Goal: Transaction & Acquisition: Purchase product/service

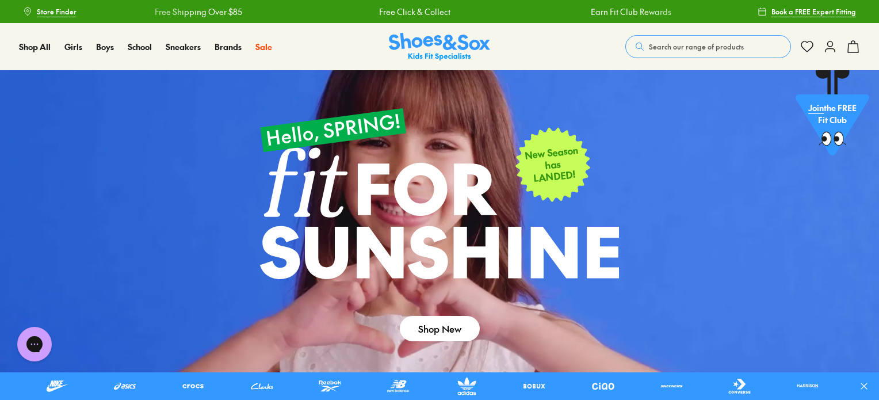
click at [674, 47] on span "Search our range of products" at bounding box center [696, 46] width 95 height 10
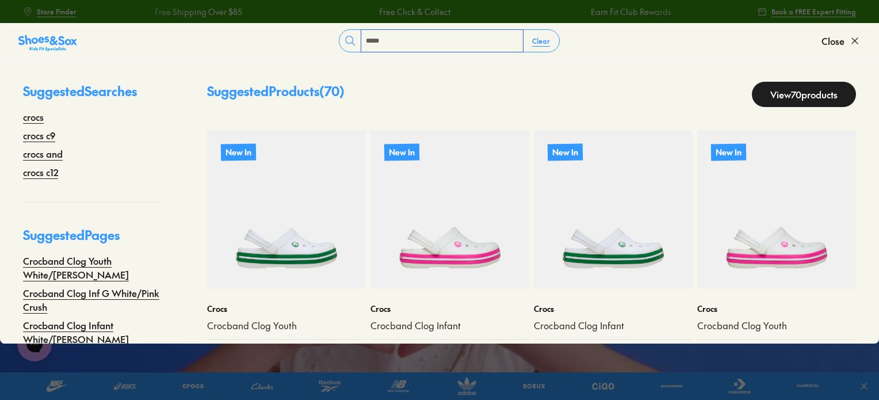
type input "*****"
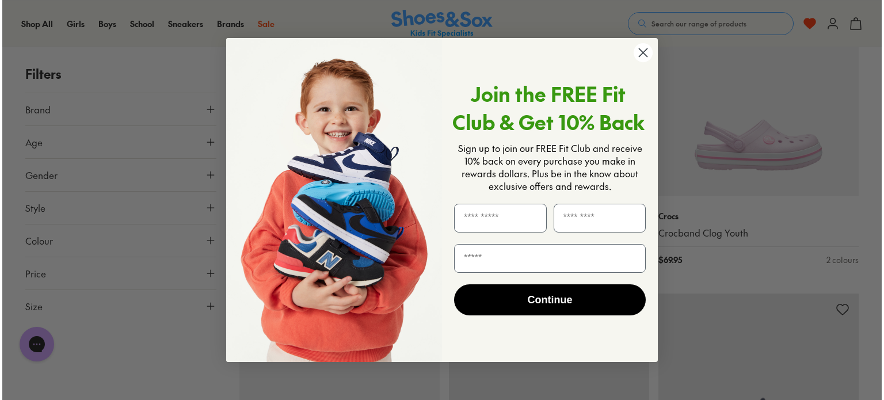
scroll to position [1667, 0]
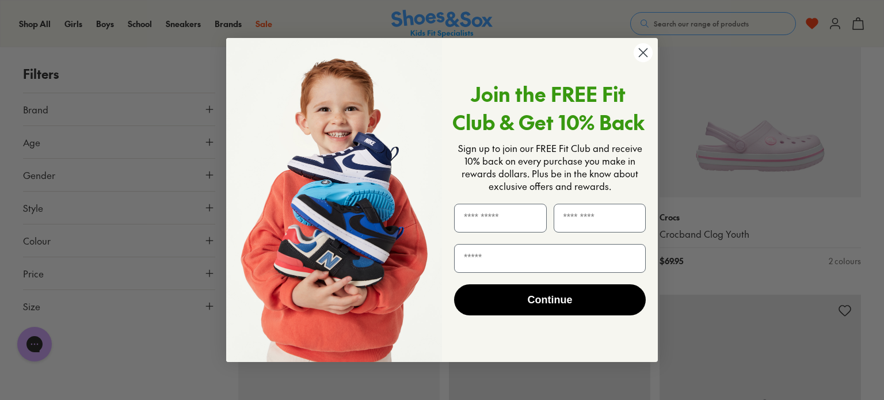
click at [644, 49] on circle "Close dialog" at bounding box center [642, 52] width 19 height 19
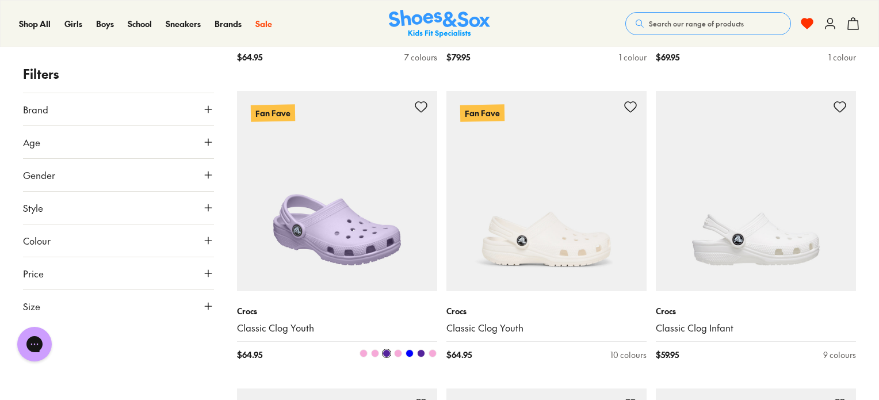
scroll to position [3352, 0]
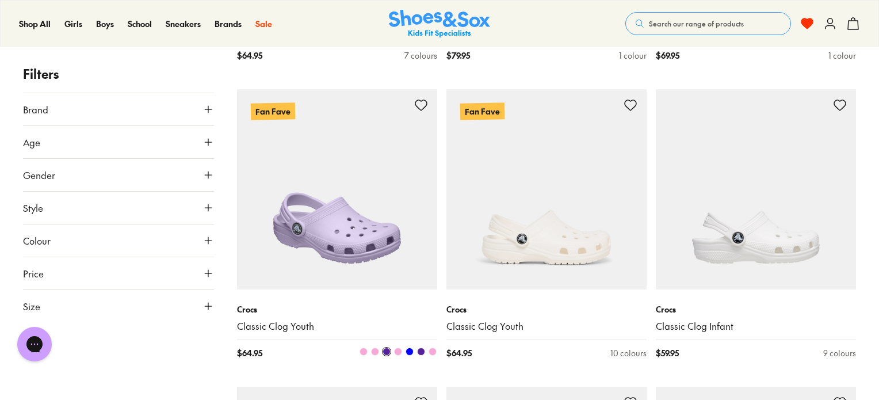
click at [382, 207] on img at bounding box center [337, 189] width 200 height 200
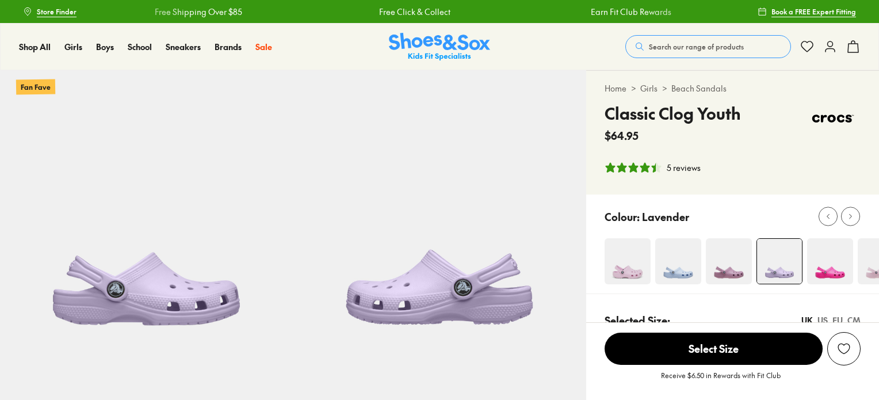
select select "*"
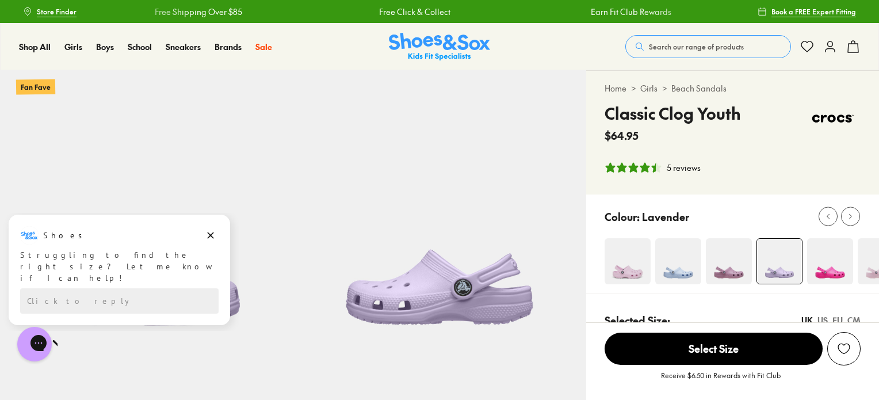
click at [702, 354] on span "Select Size" at bounding box center [714, 348] width 218 height 32
click at [452, 37] on img at bounding box center [439, 47] width 101 height 28
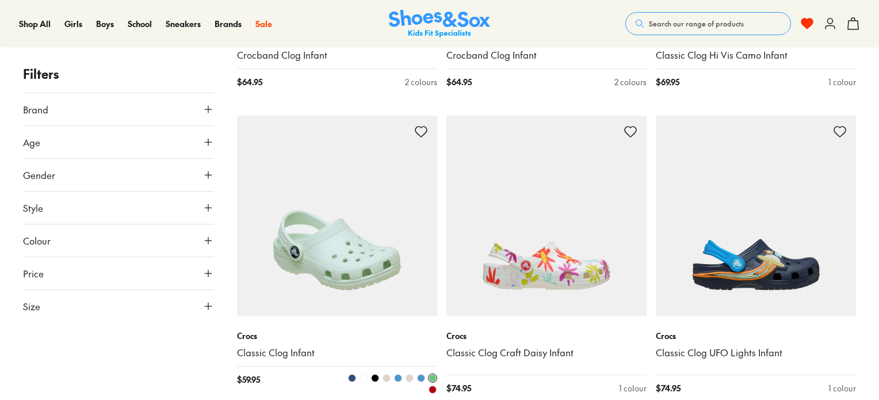
scroll to position [357, 0]
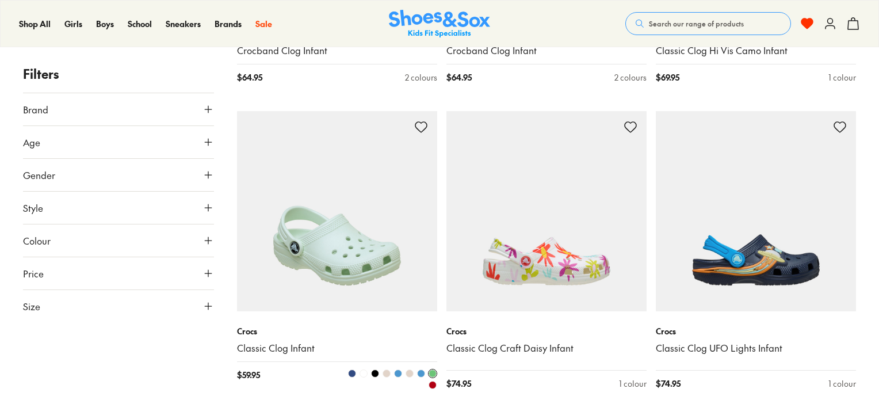
click at [373, 237] on img at bounding box center [337, 211] width 200 height 200
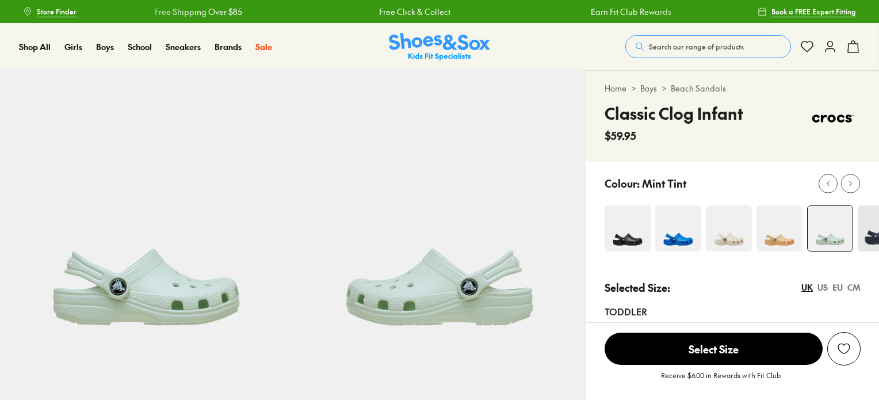
select select "*"
click at [850, 184] on icon at bounding box center [850, 183] width 9 height 9
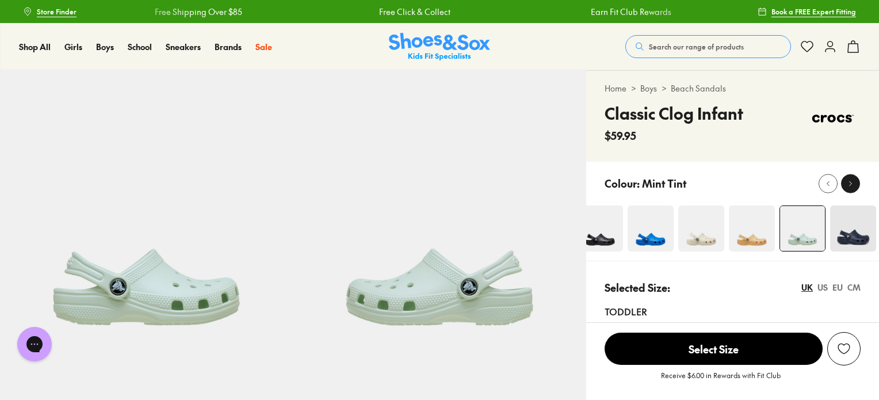
click at [850, 184] on use at bounding box center [851, 183] width 2 height 5
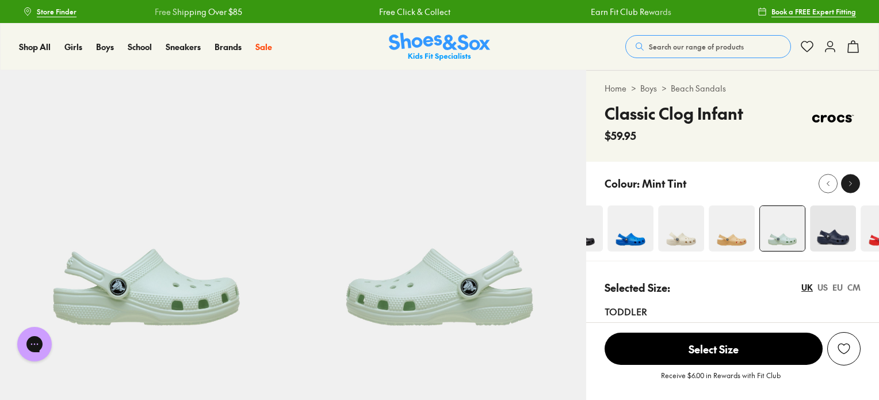
click at [850, 184] on use at bounding box center [851, 183] width 2 height 5
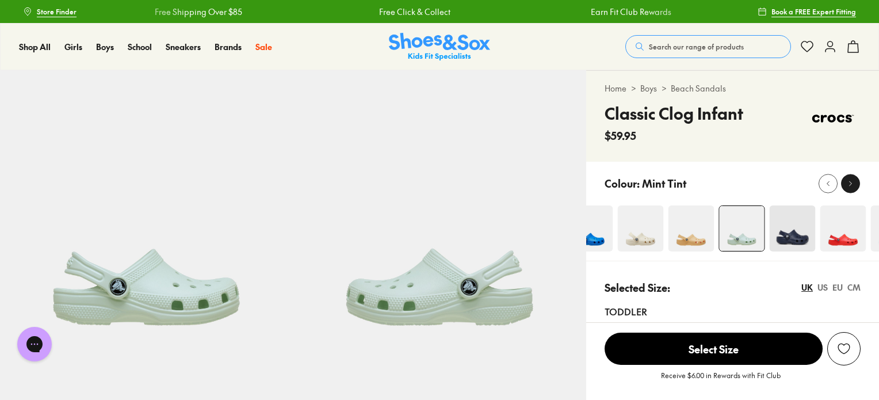
click at [850, 184] on use at bounding box center [851, 183] width 2 height 5
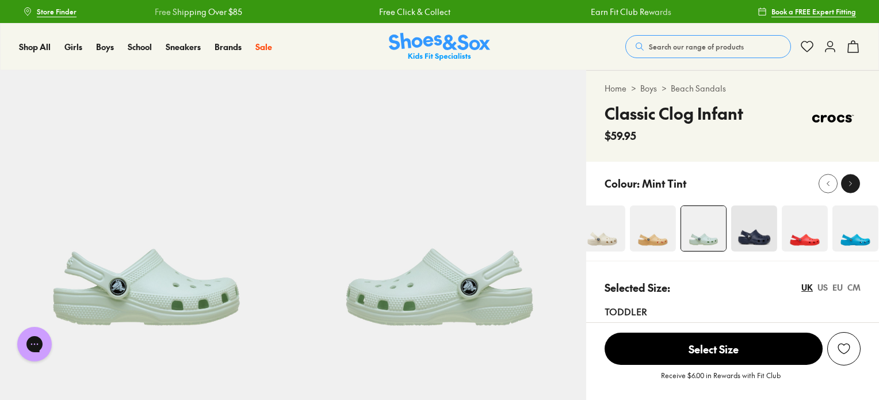
click at [850, 184] on use at bounding box center [851, 183] width 2 height 5
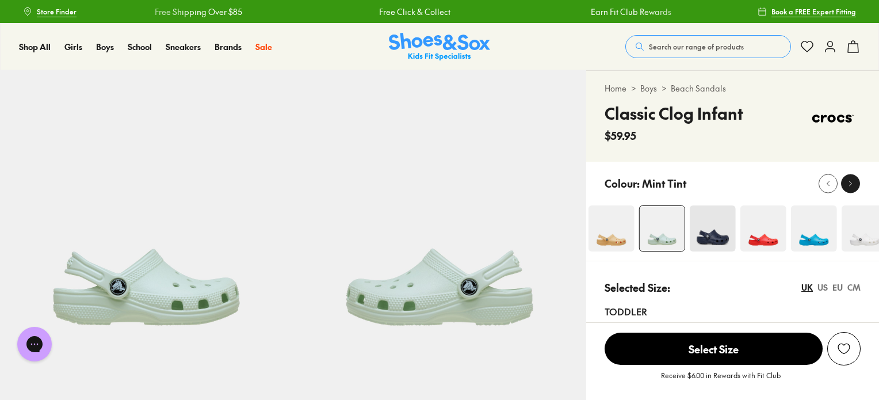
click at [850, 184] on use at bounding box center [851, 183] width 2 height 5
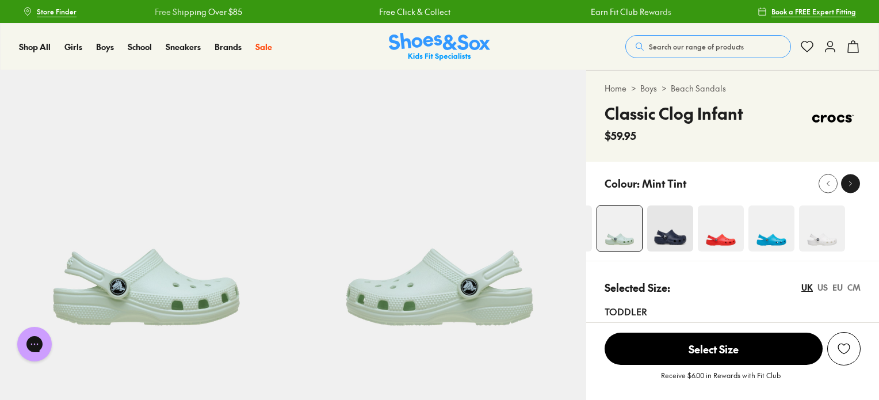
click at [850, 184] on use at bounding box center [851, 183] width 2 height 5
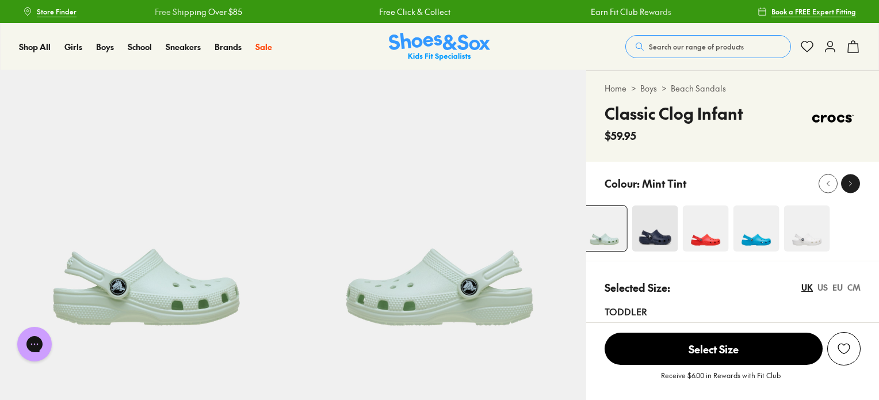
drag, startPoint x: 850, startPoint y: 184, endPoint x: 825, endPoint y: 191, distance: 26.2
click at [850, 184] on use at bounding box center [851, 183] width 2 height 5
click at [823, 191] on button at bounding box center [828, 183] width 19 height 19
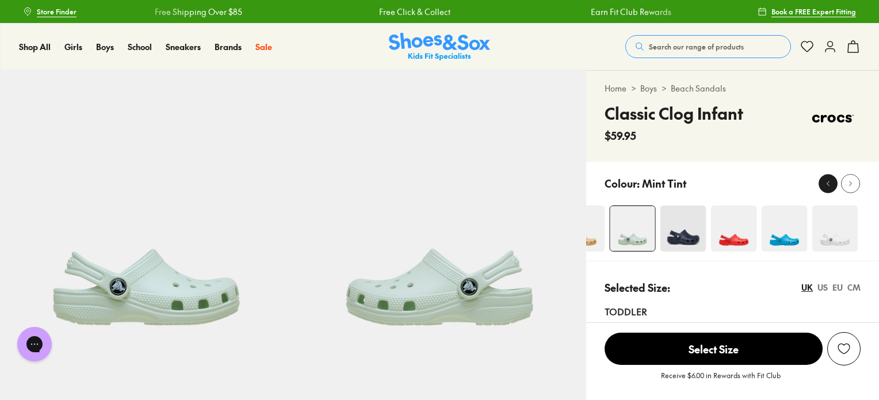
click at [824, 190] on button at bounding box center [828, 183] width 19 height 19
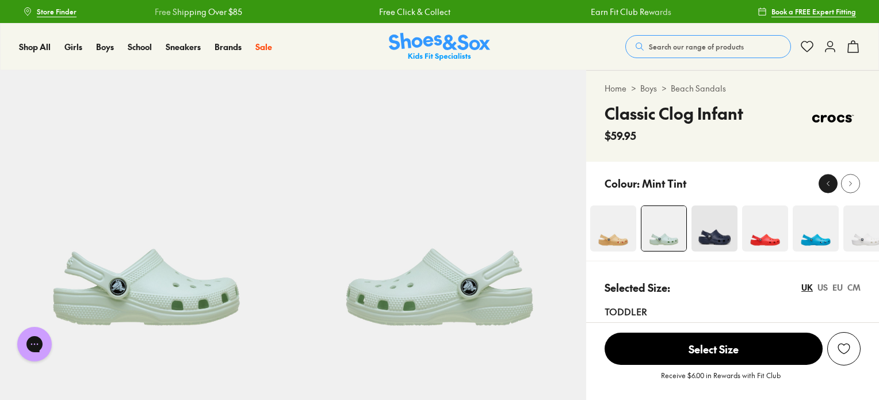
click at [824, 190] on button at bounding box center [828, 183] width 19 height 19
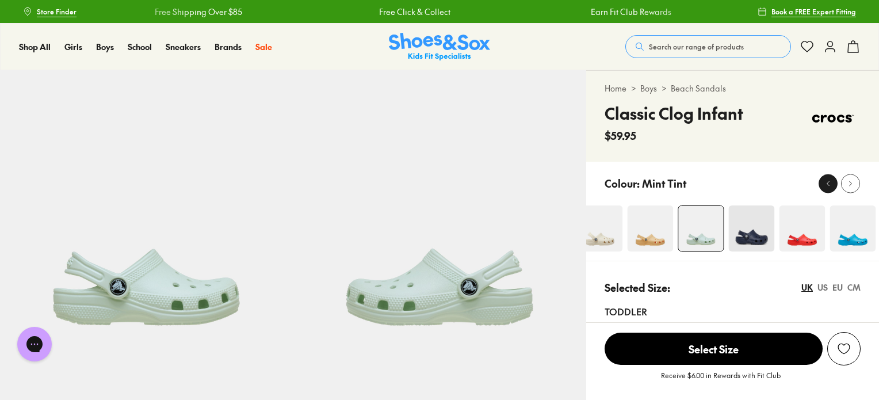
click at [824, 190] on button at bounding box center [828, 183] width 19 height 19
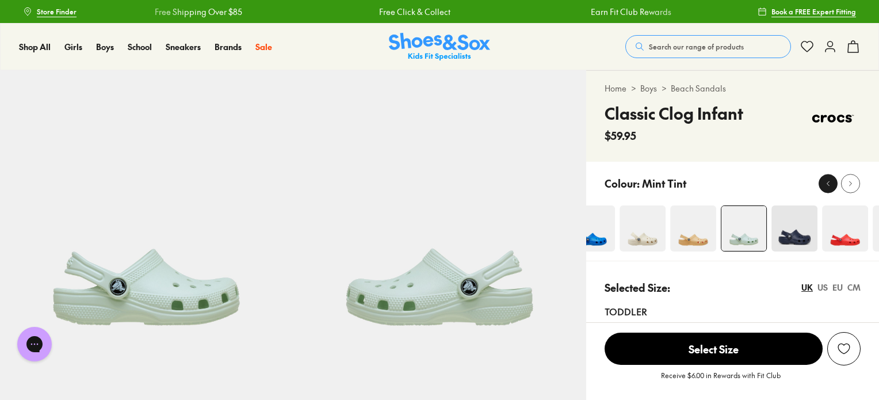
click at [824, 190] on button at bounding box center [828, 183] width 19 height 19
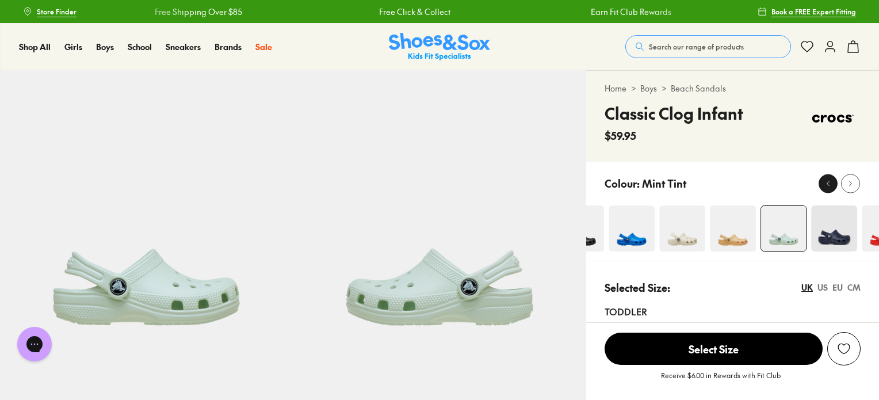
click at [824, 190] on button at bounding box center [828, 183] width 19 height 19
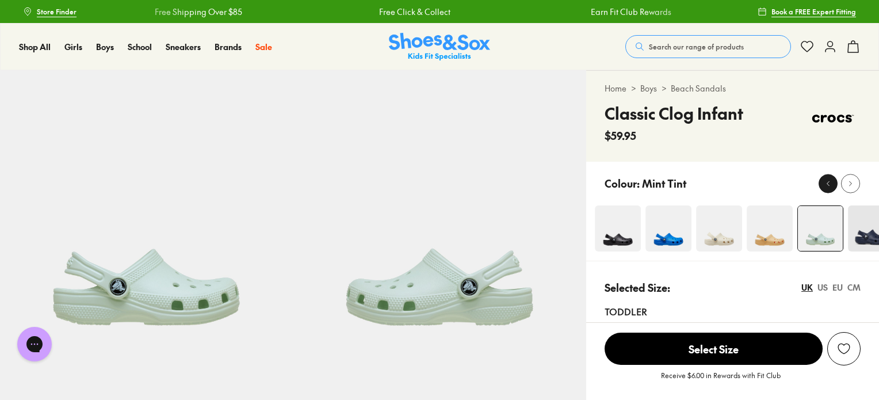
click at [824, 190] on button at bounding box center [828, 183] width 19 height 19
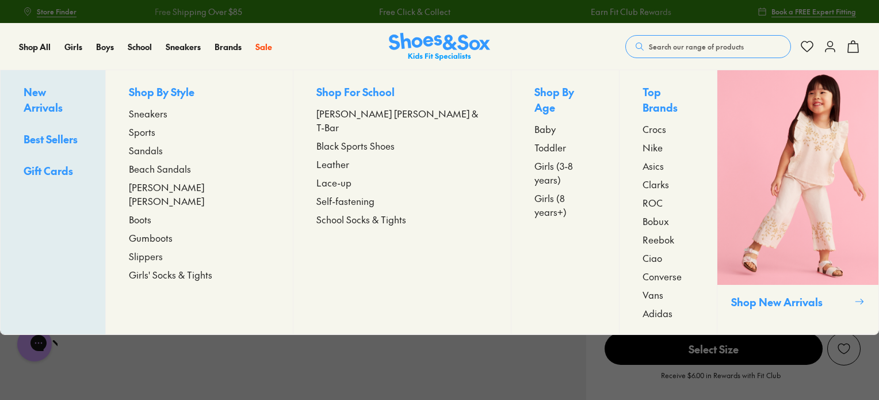
click at [163, 148] on span "Sandals" at bounding box center [146, 150] width 34 height 14
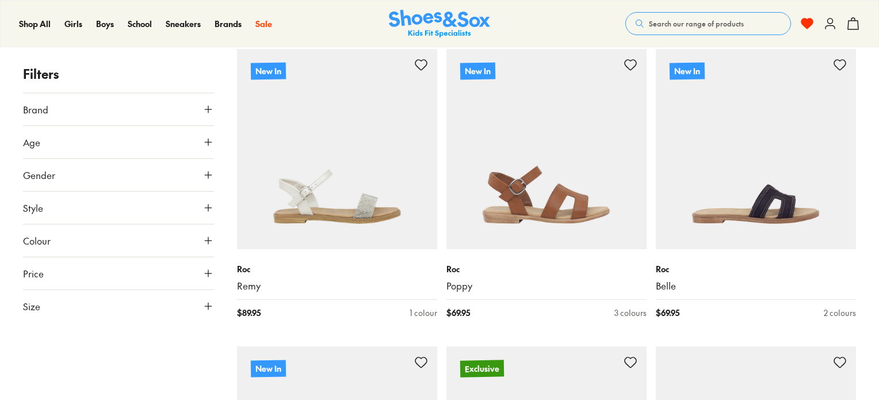
scroll to position [1169, 0]
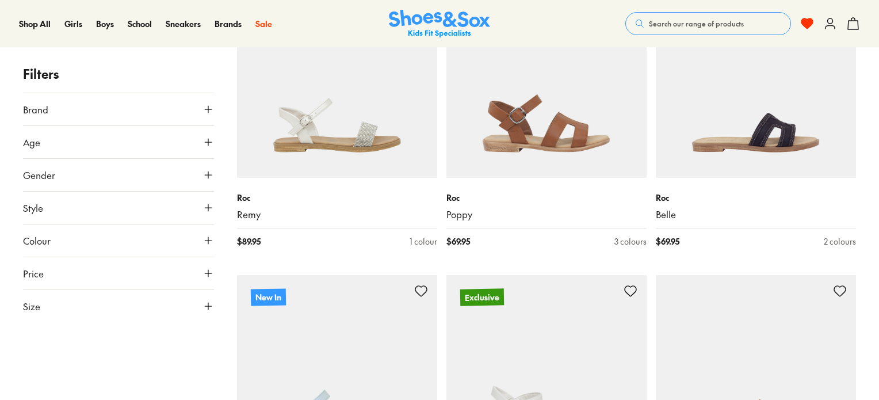
click at [695, 29] on button "Search our range of products" at bounding box center [708, 23] width 166 height 23
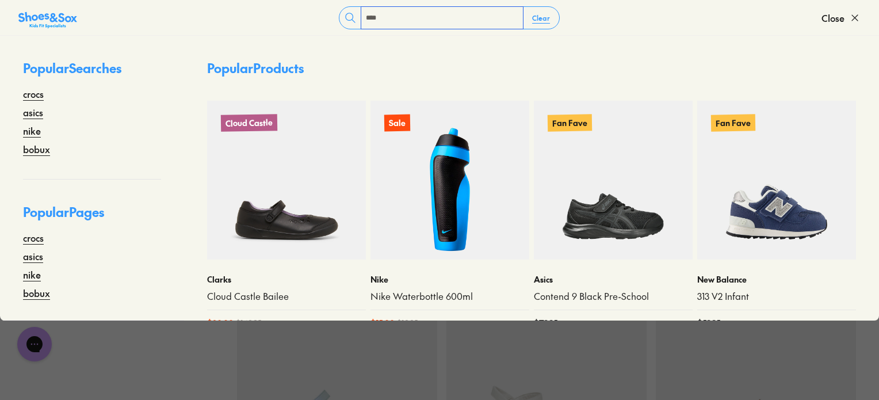
scroll to position [0, 0]
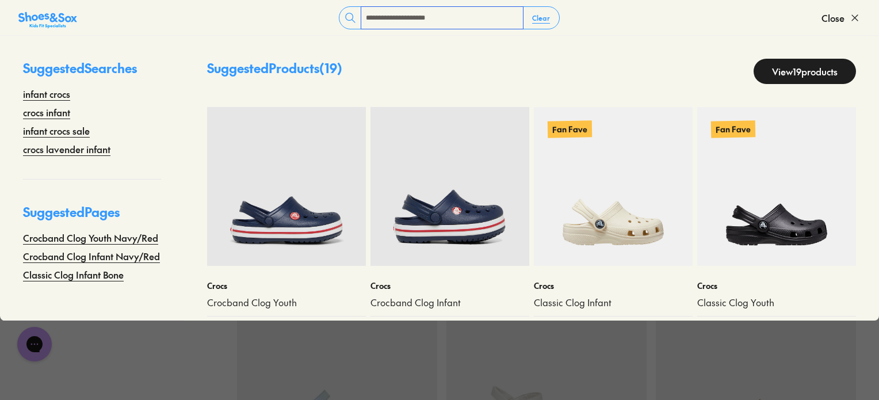
type input "**********"
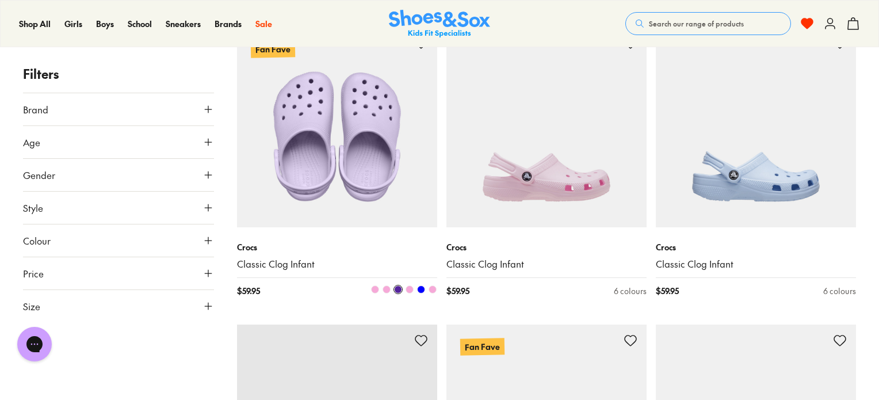
scroll to position [175, 0]
click at [334, 150] on img at bounding box center [337, 128] width 200 height 200
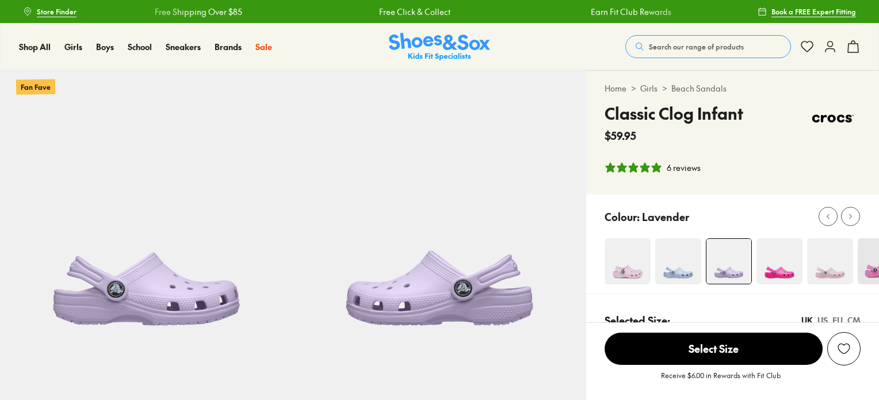
scroll to position [179, 0]
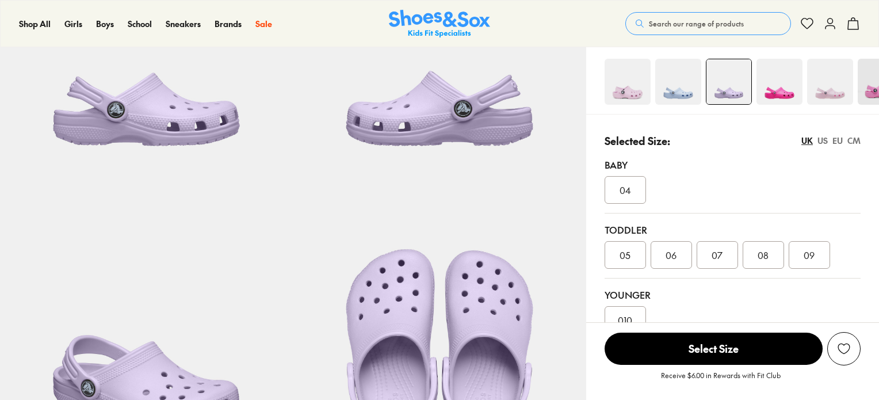
select select "*"
click at [716, 253] on span "07" at bounding box center [717, 255] width 11 height 14
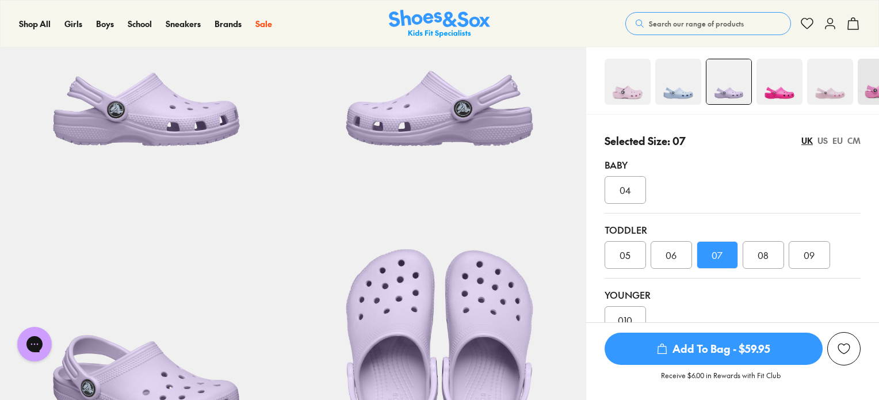
click at [698, 349] on span "Add To Bag - $59.95" at bounding box center [714, 348] width 218 height 32
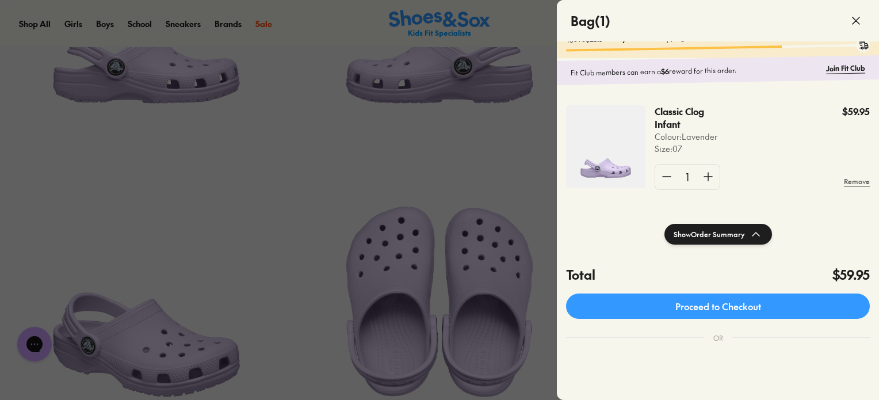
scroll to position [20, 0]
click at [853, 17] on use at bounding box center [856, 20] width 7 height 7
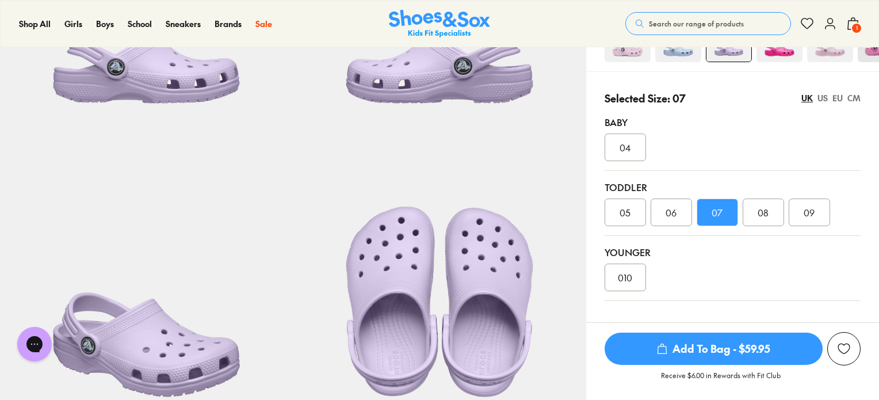
click at [628, 283] on span "010" at bounding box center [625, 277] width 14 height 14
click at [712, 351] on span "Add To Bag - $59.95" at bounding box center [714, 348] width 218 height 32
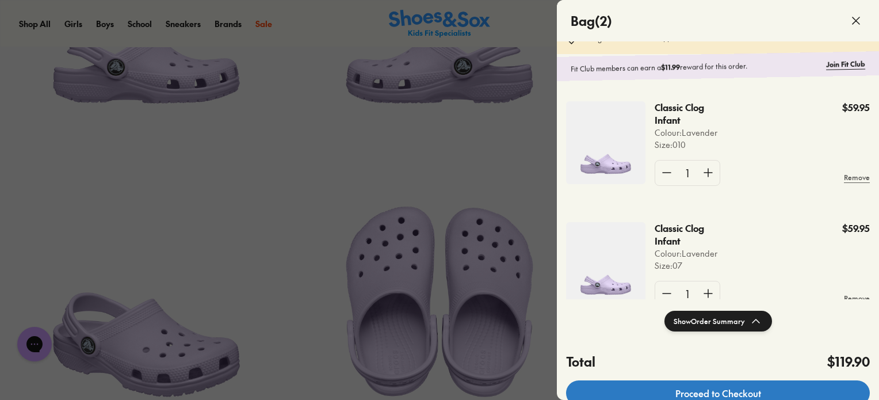
click at [734, 389] on link "Proceed to Checkout" at bounding box center [718, 392] width 304 height 25
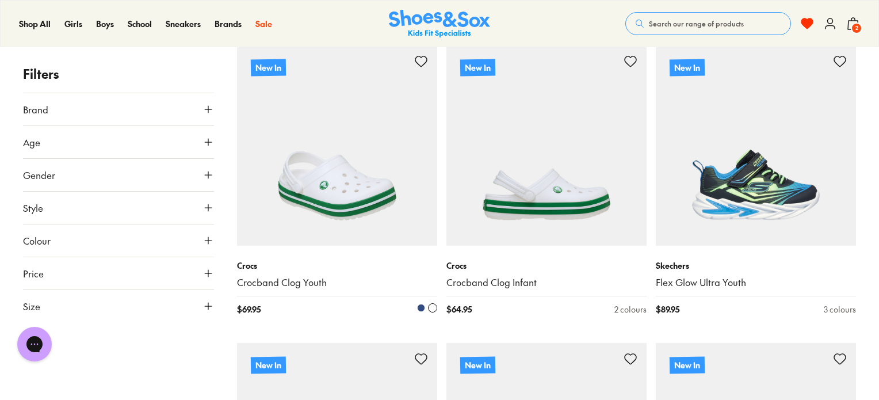
type input "***"
